Goal: Information Seeking & Learning: Learn about a topic

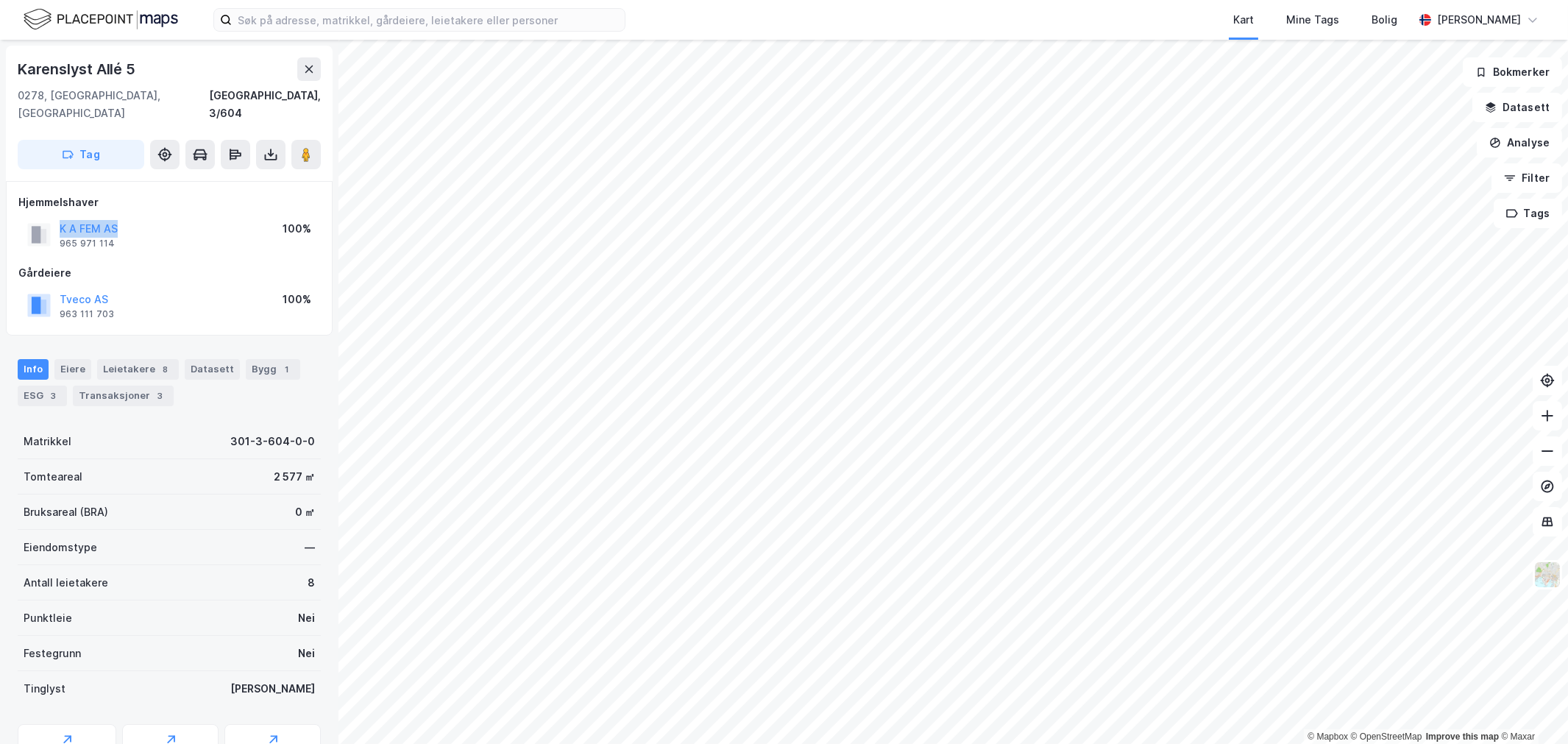
drag, startPoint x: 130, startPoint y: 212, endPoint x: 50, endPoint y: 211, distance: 80.0
click at [50, 217] on div "K A FEM AS 965 971 114 100%" at bounding box center [169, 234] width 302 height 35
click at [317, 499] on div "© Mapbox © OpenStreetMap Improve this map © Maxar Karenslyst Allé 5 0278, Oslo,…" at bounding box center [784, 392] width 1568 height 705
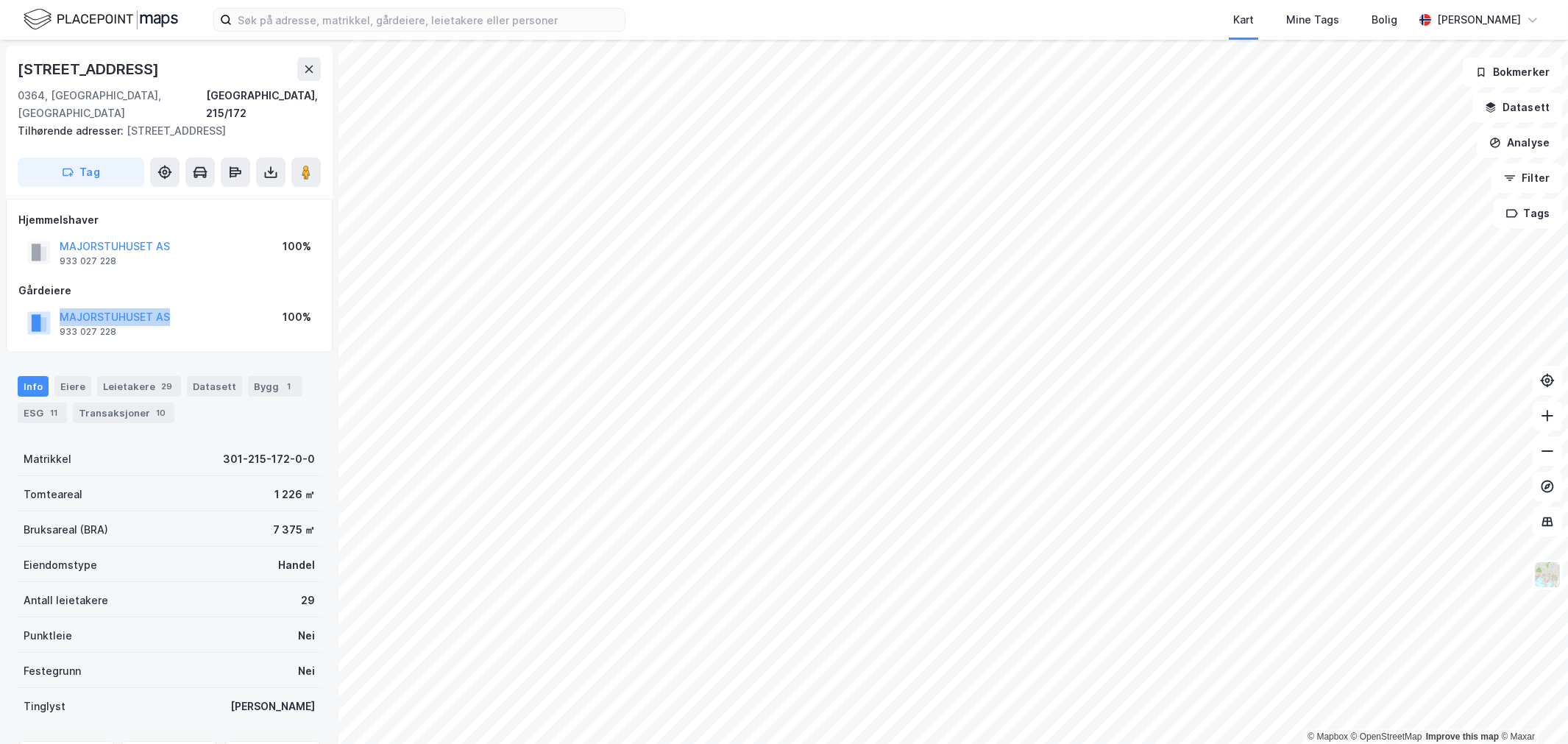
drag, startPoint x: 195, startPoint y: 289, endPoint x: 40, endPoint y: 289, distance: 155.0
click at [40, 305] on div "MAJORSTUHUSET AS 933 027 228 100%" at bounding box center [169, 322] width 302 height 35
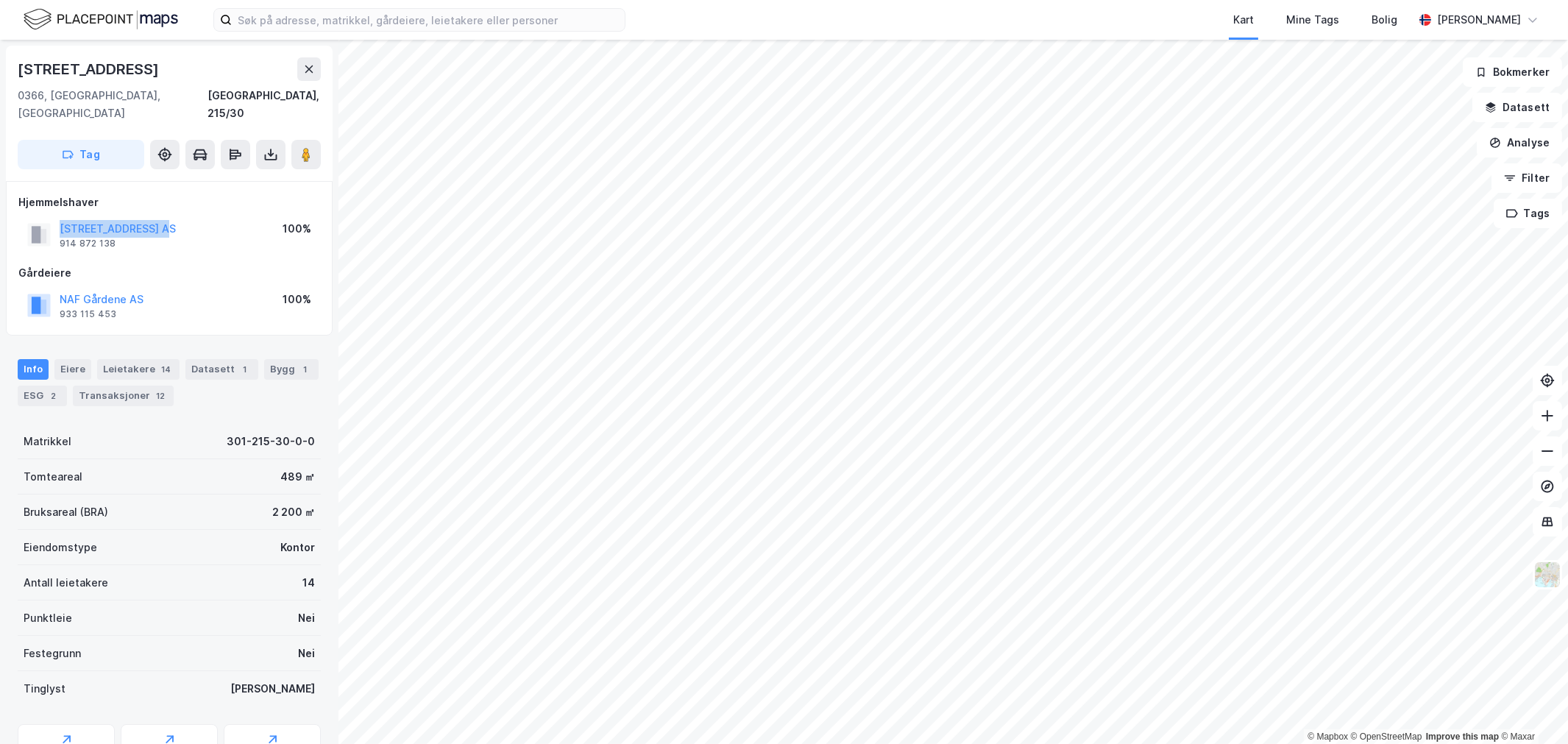
drag, startPoint x: 196, startPoint y: 207, endPoint x: 35, endPoint y: 203, distance: 161.0
click at [35, 217] on div "BOGSTADVEIEN 51 AS 914 872 138 100%" at bounding box center [169, 234] width 302 height 35
drag, startPoint x: 228, startPoint y: 209, endPoint x: 59, endPoint y: 213, distance: 169.0
click at [59, 217] on div "BOGSTADVEIEN 47 AS 994 563 815 100%" at bounding box center [169, 234] width 302 height 35
click at [202, 231] on div "BOGSTADVEIEN 47 AS 994 563 815 100%" at bounding box center [169, 234] width 302 height 35
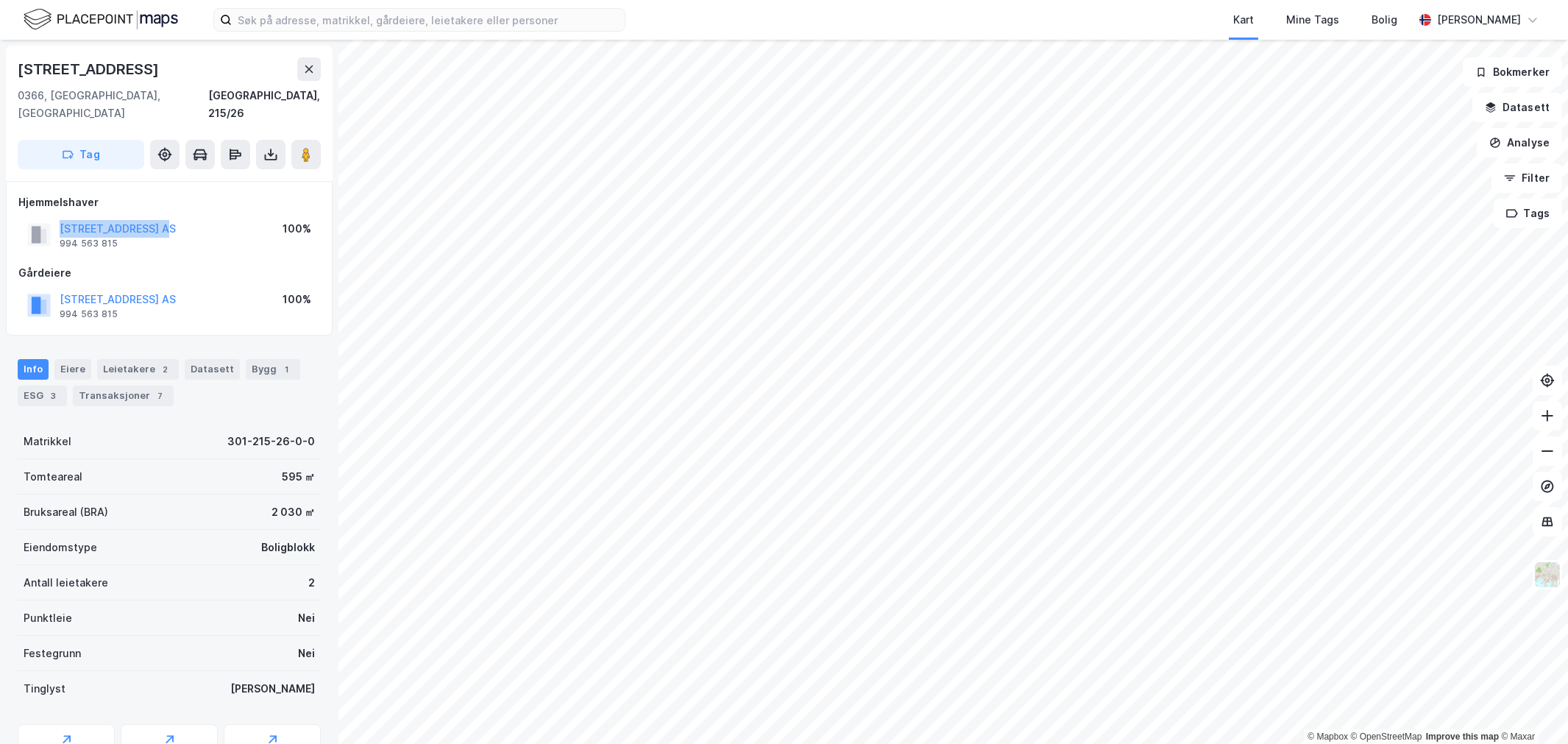
drag, startPoint x: 205, startPoint y: 210, endPoint x: 55, endPoint y: 212, distance: 150.0
click at [55, 217] on div "BOGSTADVEIEN 47 AS 994 563 815 100%" at bounding box center [169, 234] width 302 height 35
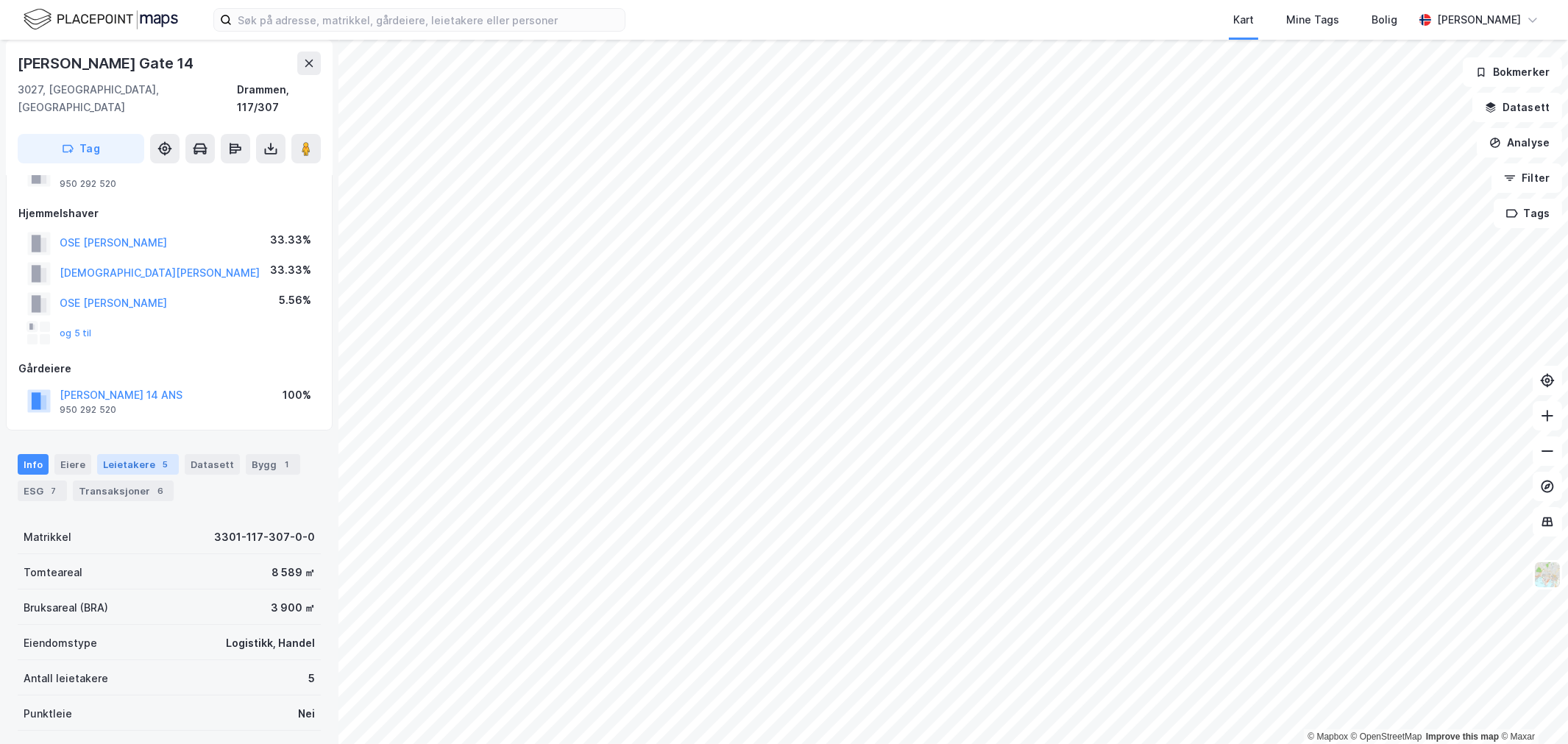
scroll to position [81, 0]
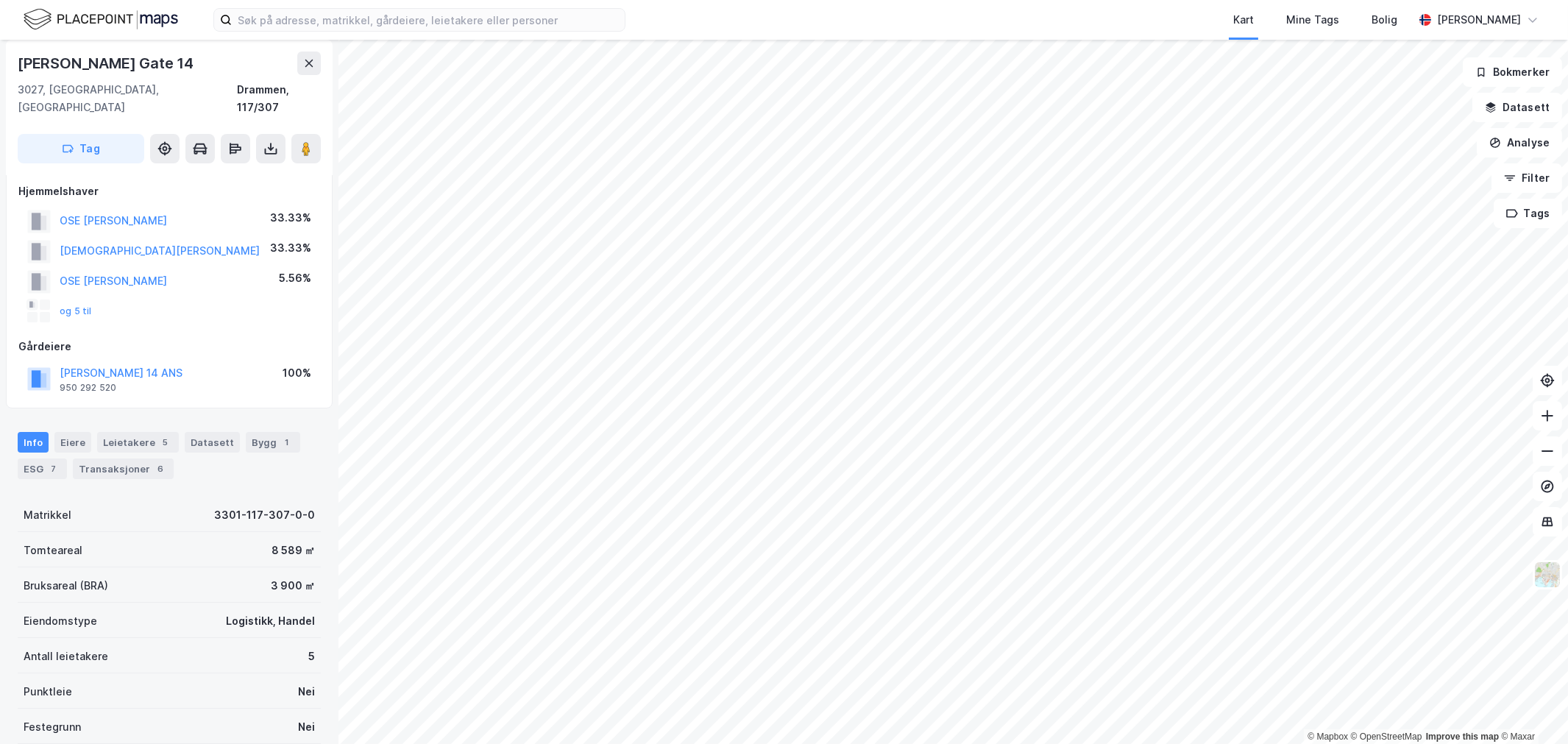
click at [145, 414] on div "Info [PERSON_NAME] 5 Datasett Bygg 1 ESG 7 Transaksjoner 6" at bounding box center [169, 449] width 339 height 70
click at [146, 432] on div "Leietakere 5" at bounding box center [137, 442] width 81 height 21
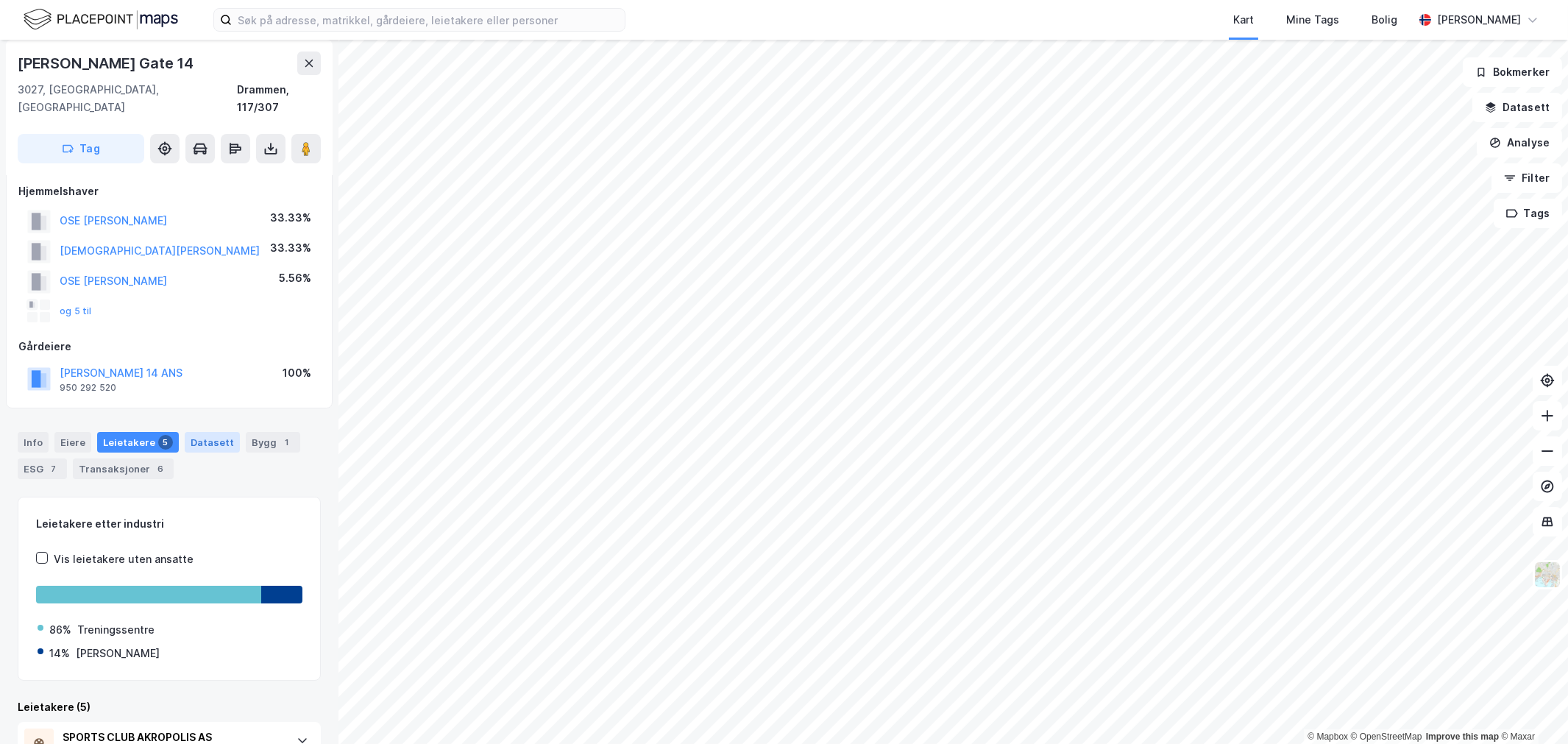
scroll to position [164, 0]
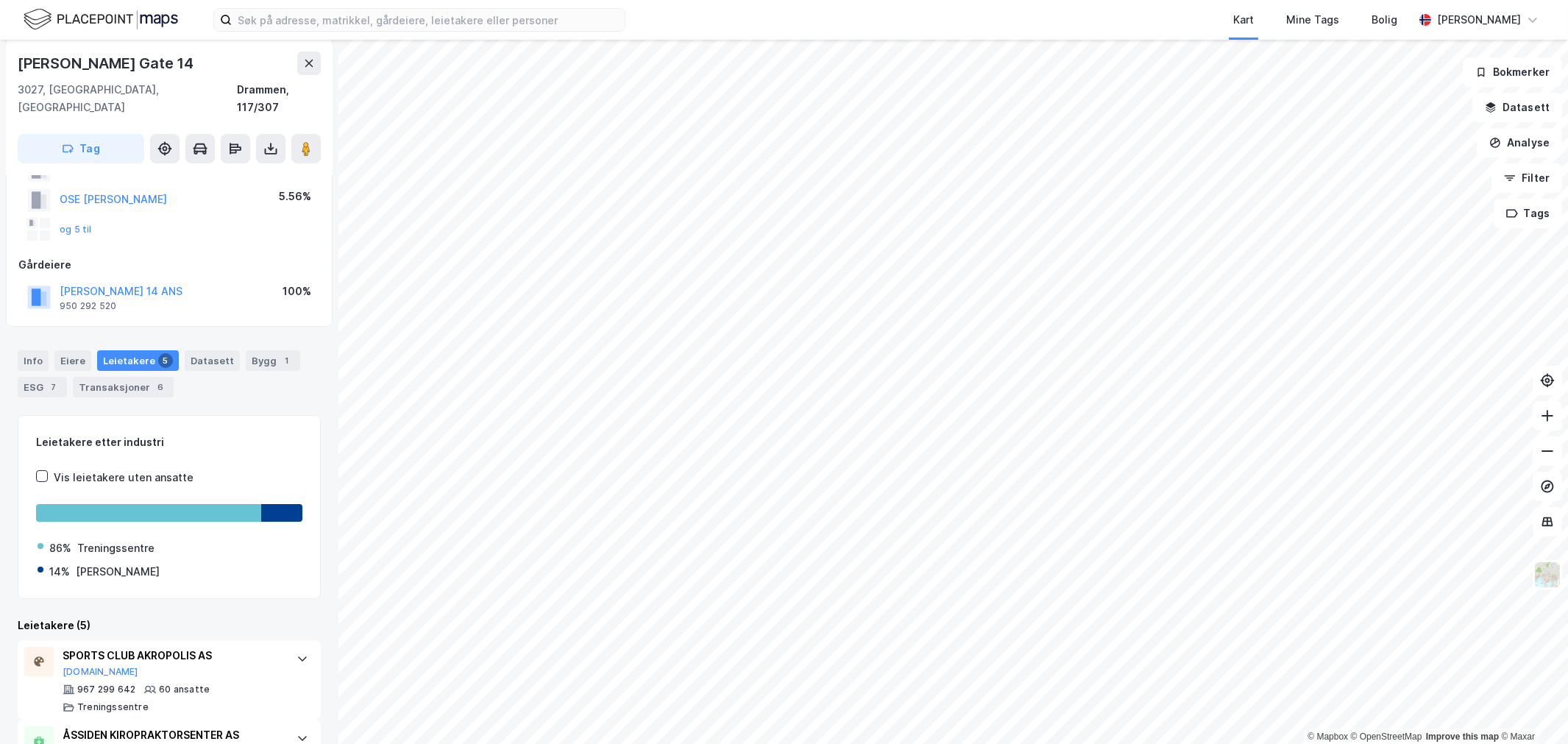
scroll to position [16, 0]
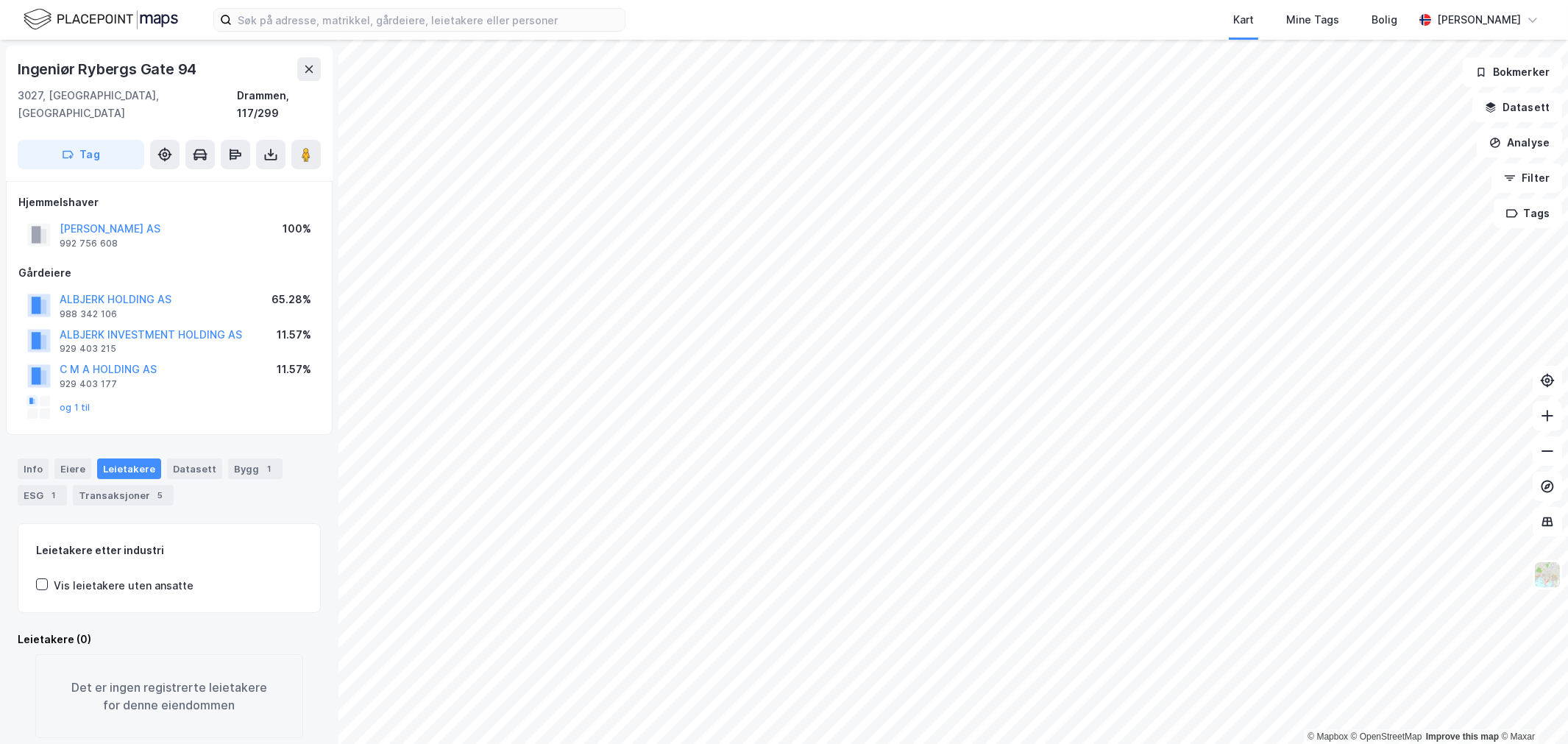
scroll to position [12, 0]
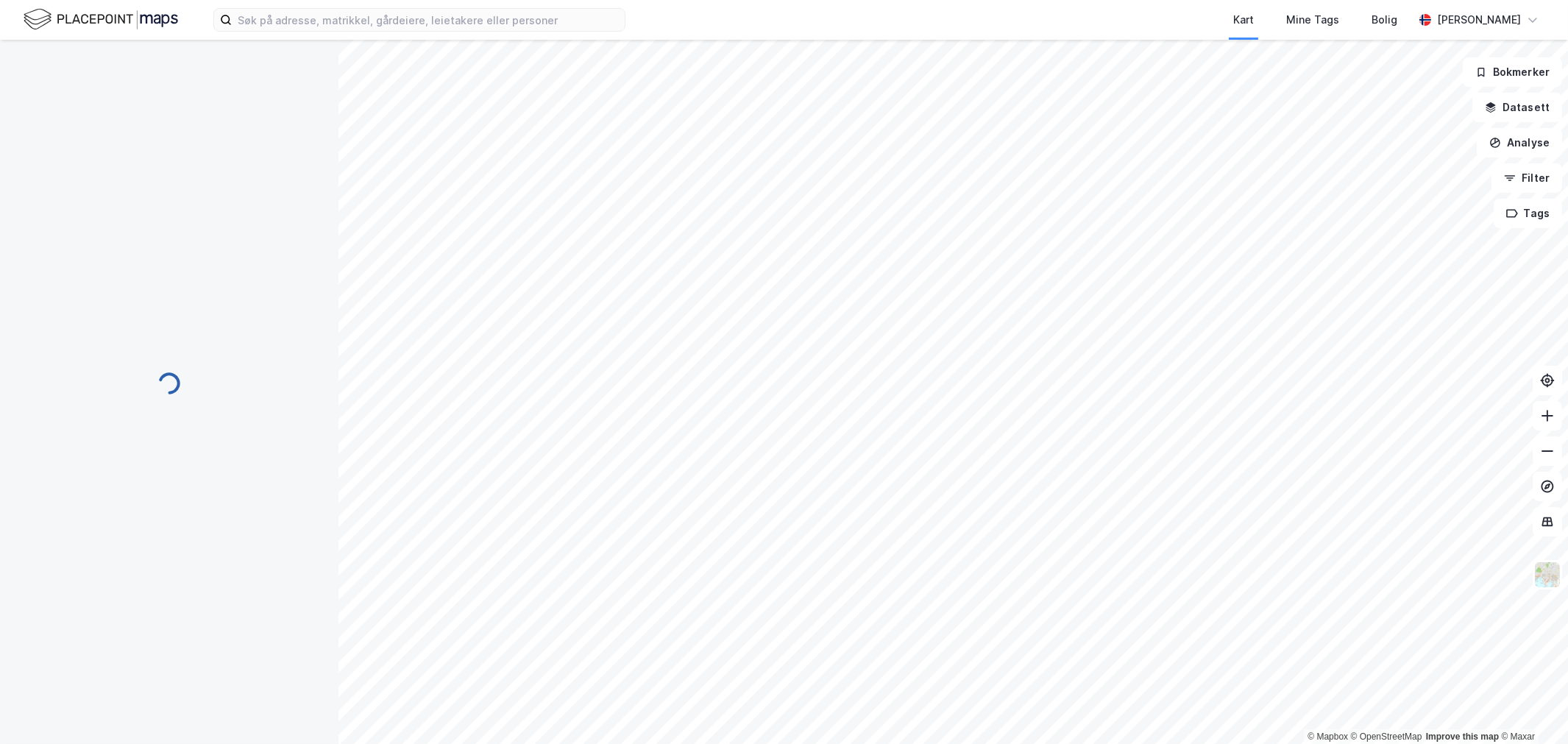
scroll to position [12, 0]
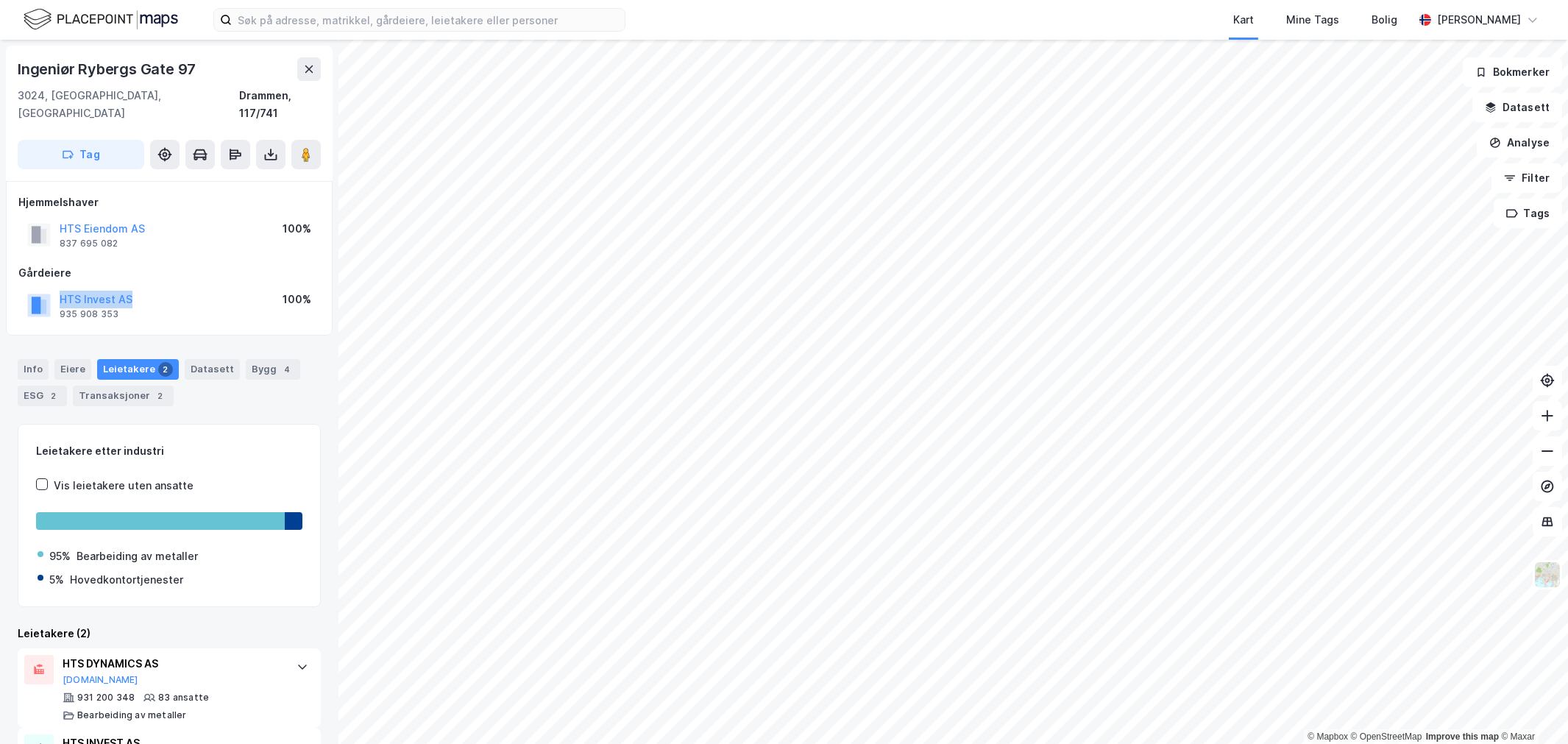
drag, startPoint x: 134, startPoint y: 285, endPoint x: 12, endPoint y: 267, distance: 123.3
click at [12, 267] on div "Hjemmelshaver HTS Eiendom AS 837 695 082 100% Gårdeiere HTS Invest AS 935 908 3…" at bounding box center [169, 258] width 327 height 154
